Goal: Information Seeking & Learning: Learn about a topic

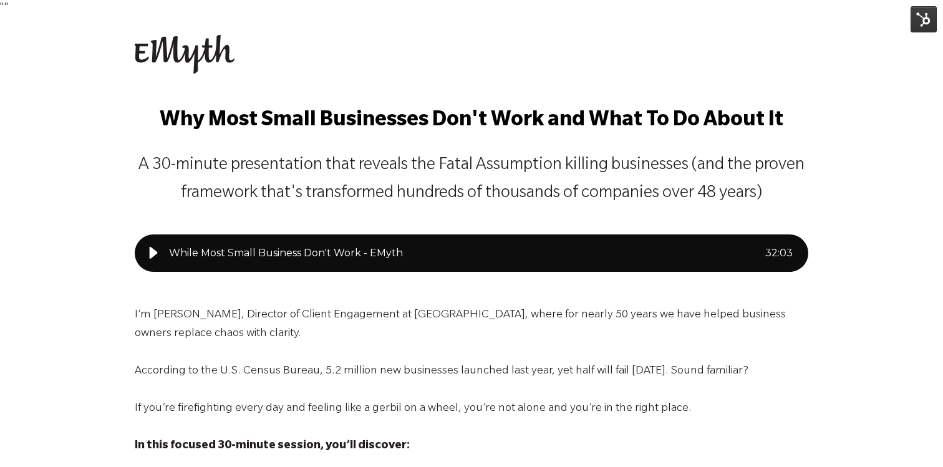
click at [172, 153] on p "A 30-minute presentation that reveals the Fatal Assumption killing businesses (…" at bounding box center [472, 180] width 674 height 56
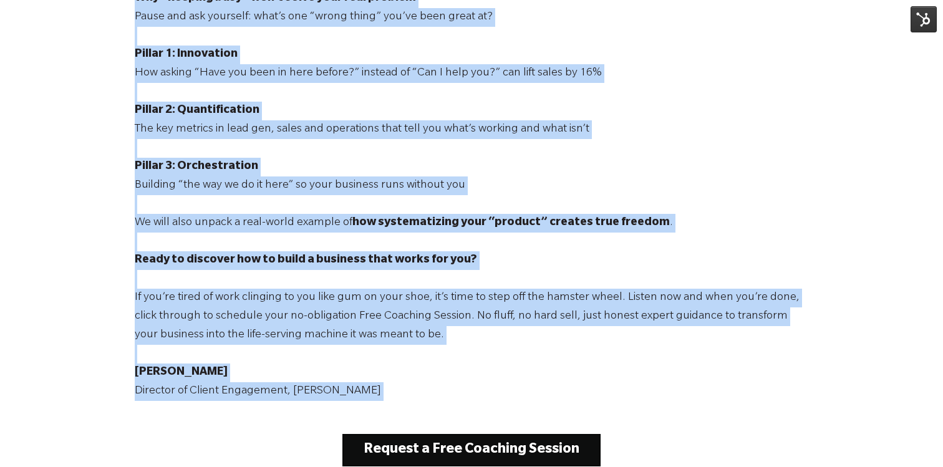
scroll to position [536, 0]
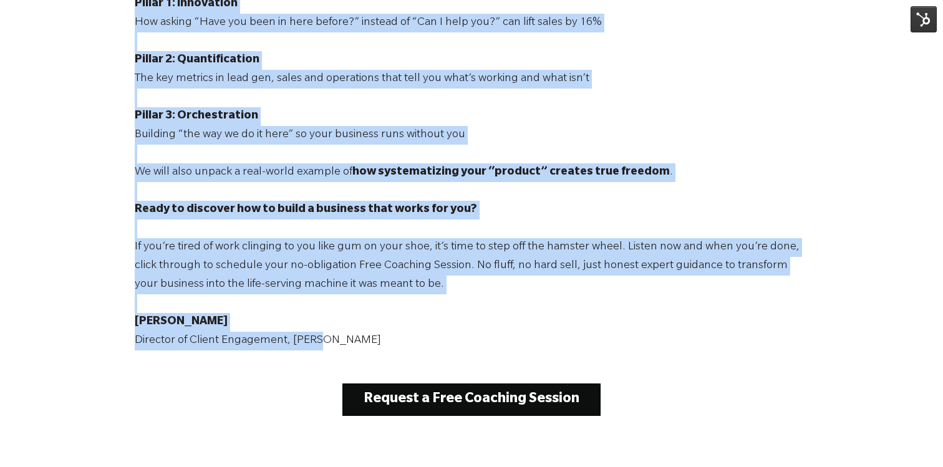
drag, startPoint x: 165, startPoint y: 120, endPoint x: 367, endPoint y: 349, distance: 305.4
copy div "Lor Ipsu Dolor Sitametcon Adi'e Sedd eiu Temp In Ut Labor Et D 65-magnaa enimad…"
click at [339, 208] on span "Ready to discover how to build a business that works for you?" at bounding box center [306, 210] width 343 height 12
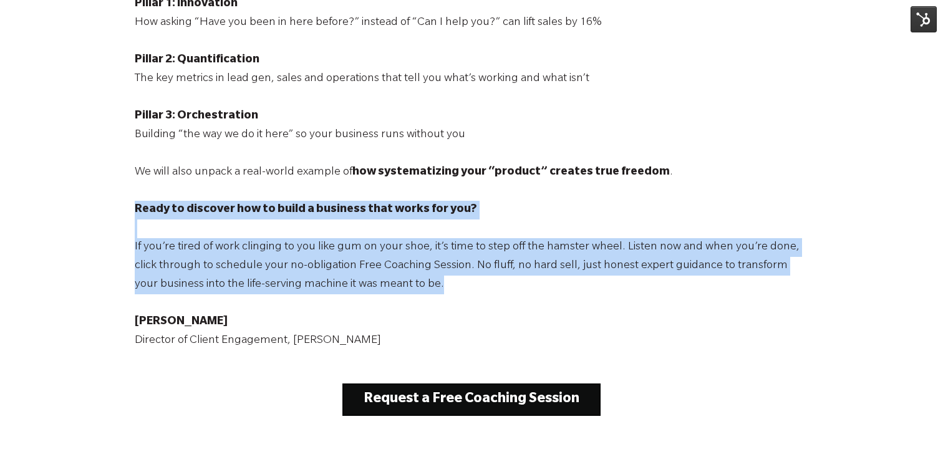
drag, startPoint x: 135, startPoint y: 210, endPoint x: 415, endPoint y: 276, distance: 288.0
click at [415, 276] on p "I’m [PERSON_NAME], Director of Client Engagement at [GEOGRAPHIC_DATA], where fo…" at bounding box center [472, 51] width 674 height 599
copy p "Ready to discover how to build a business that works for you? If you’re tired o…"
click at [377, 220] on p "I’m [PERSON_NAME], Director of Client Engagement at [GEOGRAPHIC_DATA], where fo…" at bounding box center [472, 51] width 674 height 599
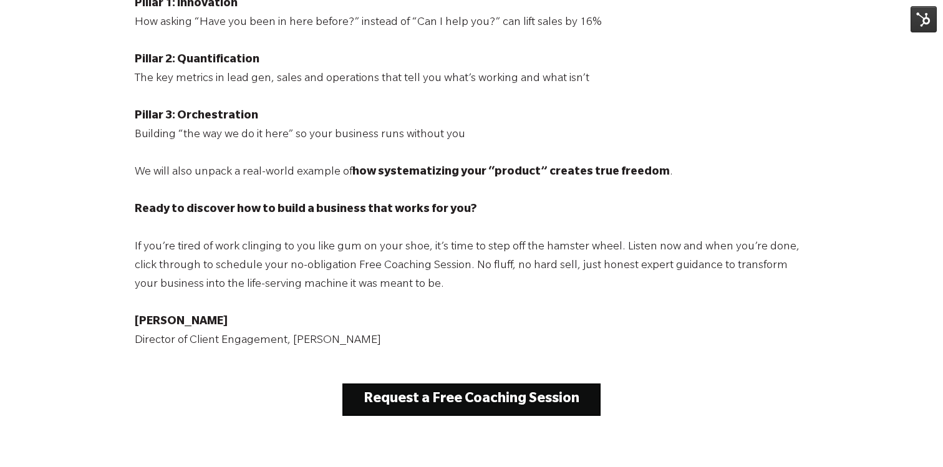
click at [136, 208] on span "Ready to discover how to build a business that works for you?" at bounding box center [306, 210] width 343 height 12
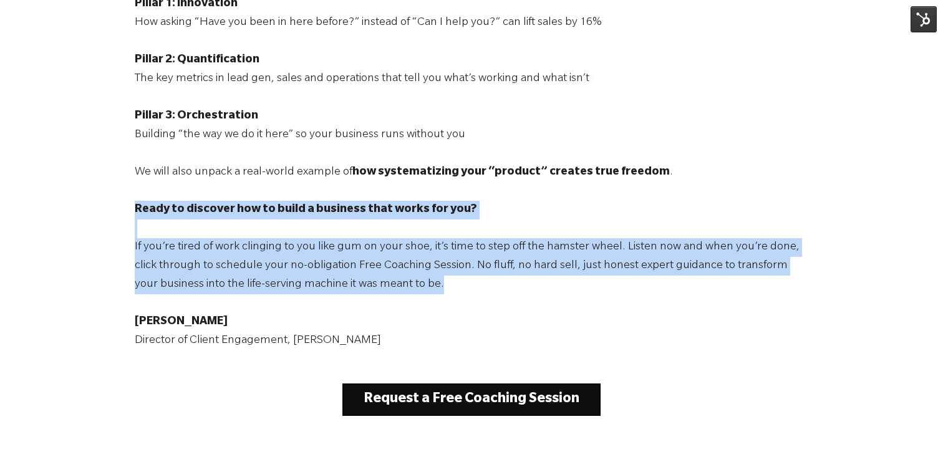
drag, startPoint x: 136, startPoint y: 208, endPoint x: 429, endPoint y: 276, distance: 301.0
click at [429, 276] on p "I’m [PERSON_NAME], Director of Client Engagement at [GEOGRAPHIC_DATA], where fo…" at bounding box center [472, 51] width 674 height 599
copy p "Ready to discover how to build a business that works for you? If you’re tired o…"
